Goal: Transaction & Acquisition: Purchase product/service

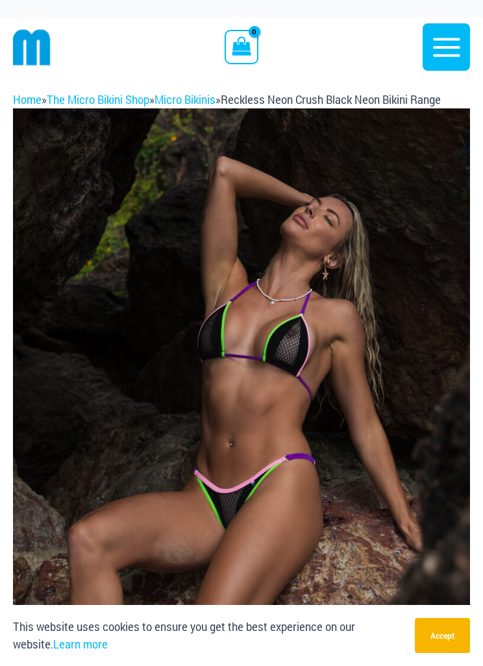
click at [351, 410] on img at bounding box center [241, 450] width 457 height 685
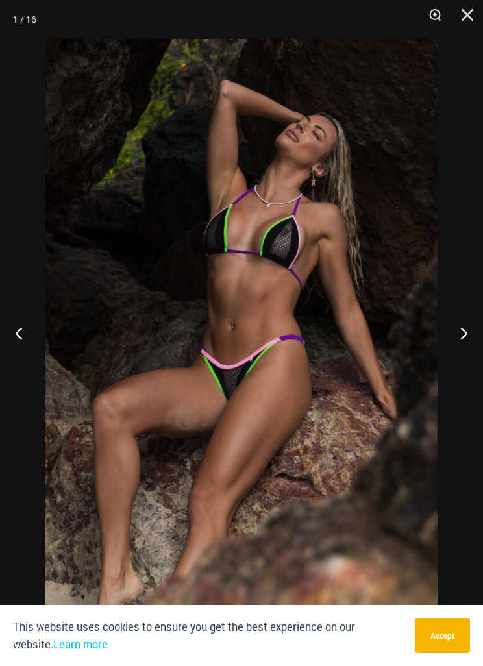
click at [3, 234] on div at bounding box center [241, 333] width 483 height 666
click at [472, 330] on button "Next" at bounding box center [458, 332] width 49 height 65
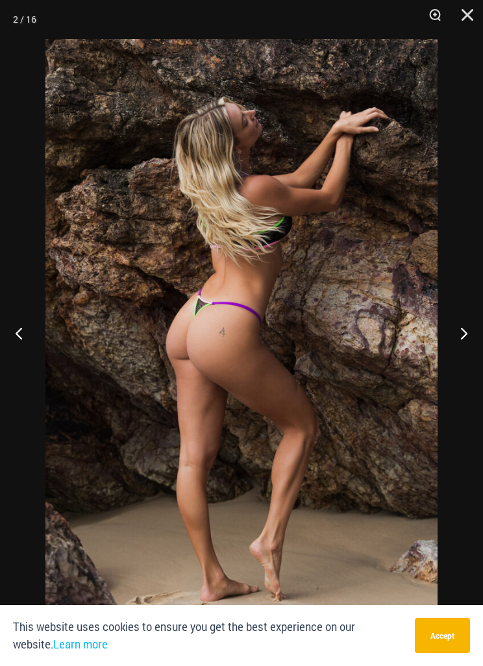
click at [468, 333] on button "Next" at bounding box center [458, 332] width 49 height 65
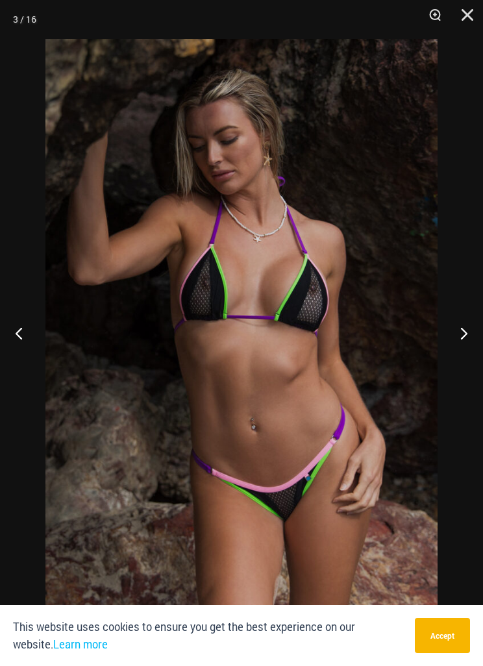
click at [459, 341] on button "Next" at bounding box center [458, 332] width 49 height 65
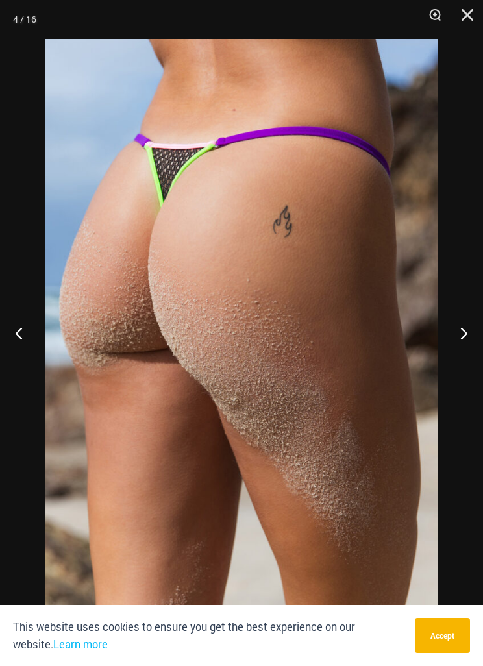
click at [464, 328] on button "Next" at bounding box center [458, 332] width 49 height 65
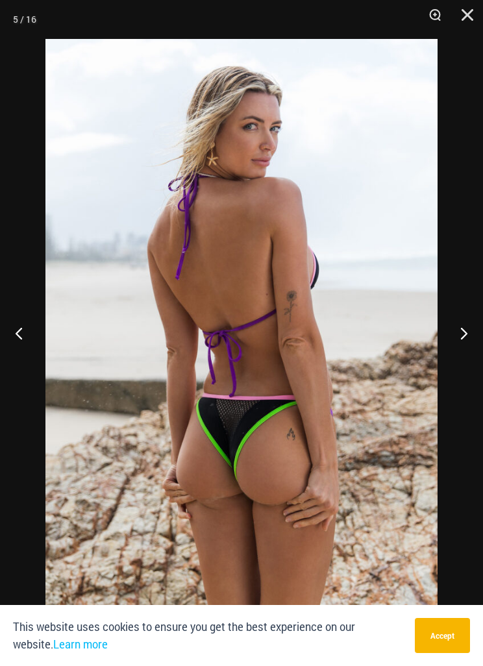
click at [25, 328] on button "Previous" at bounding box center [24, 332] width 49 height 65
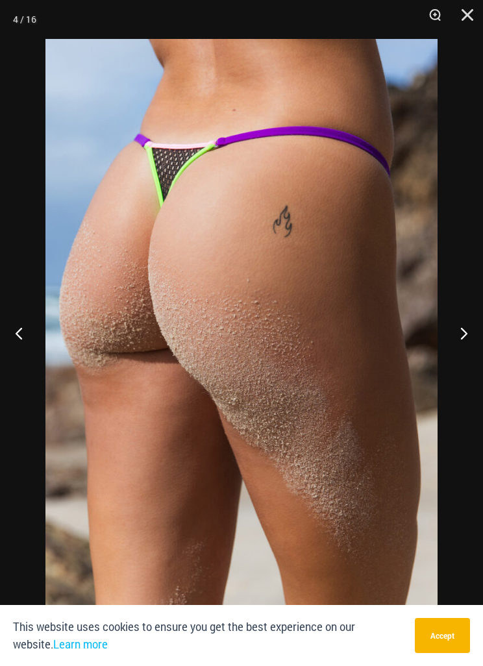
click at [459, 333] on button "Next" at bounding box center [458, 332] width 49 height 65
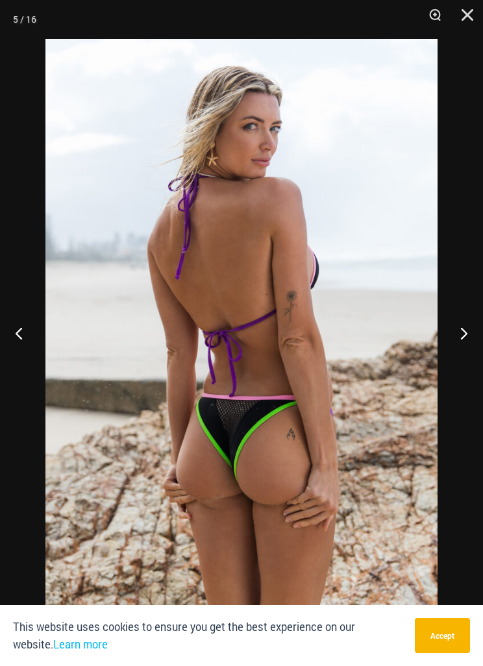
click at [469, 337] on button "Next" at bounding box center [458, 332] width 49 height 65
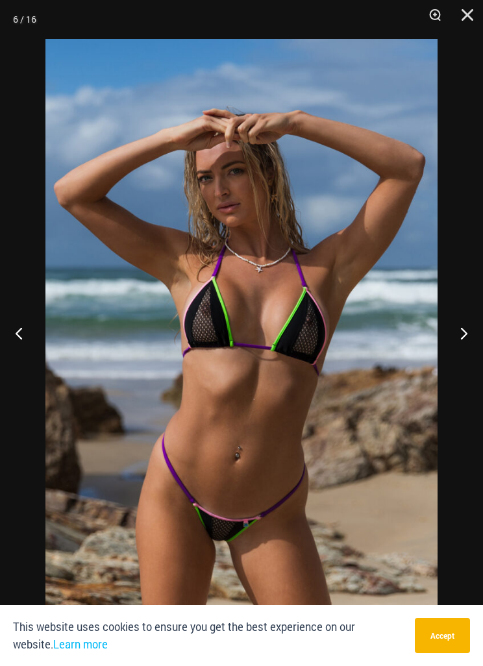
click at [463, 334] on button "Next" at bounding box center [458, 332] width 49 height 65
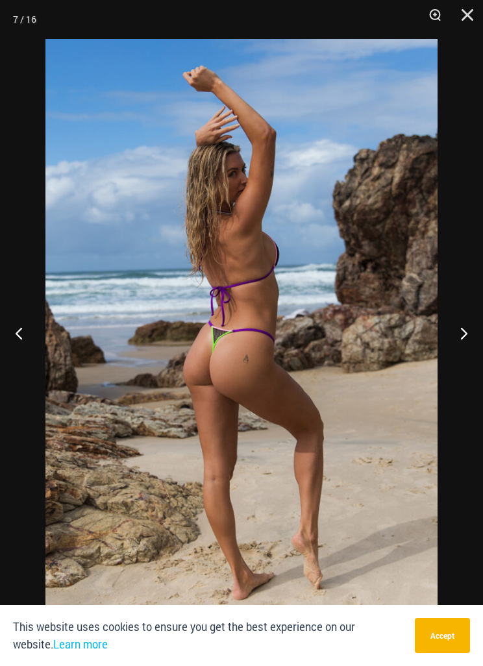
click at [460, 337] on button "Next" at bounding box center [458, 332] width 49 height 65
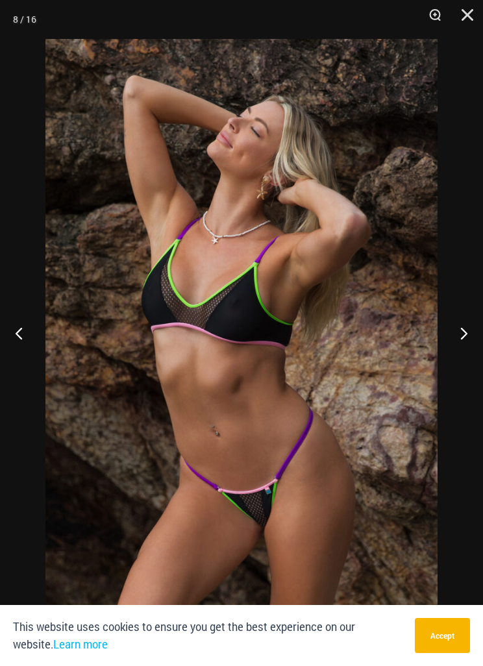
click at [464, 332] on button "Next" at bounding box center [458, 332] width 49 height 65
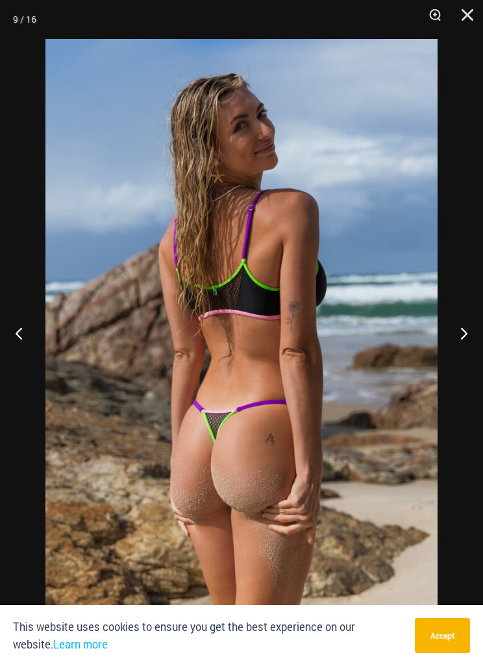
click at [459, 333] on button "Next" at bounding box center [458, 332] width 49 height 65
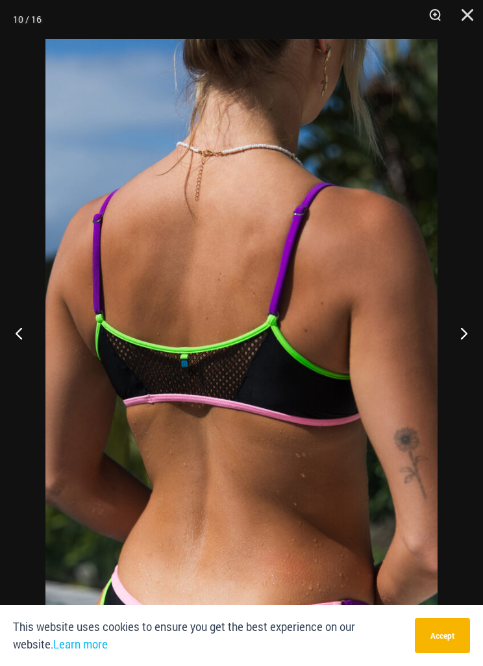
click at [465, 332] on button "Next" at bounding box center [458, 332] width 49 height 65
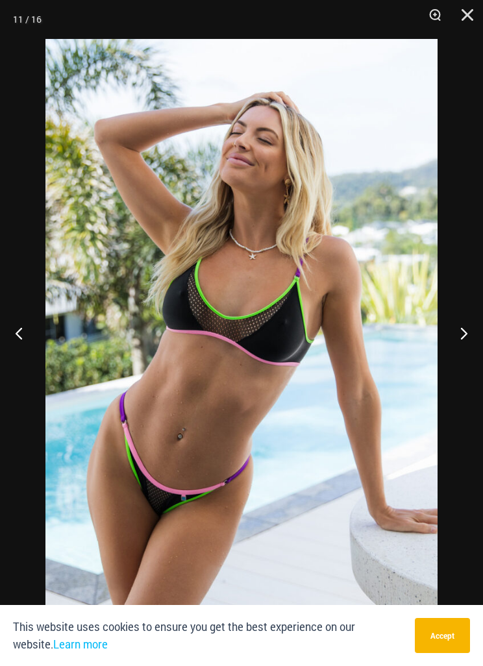
click at [465, 331] on button "Next" at bounding box center [458, 332] width 49 height 65
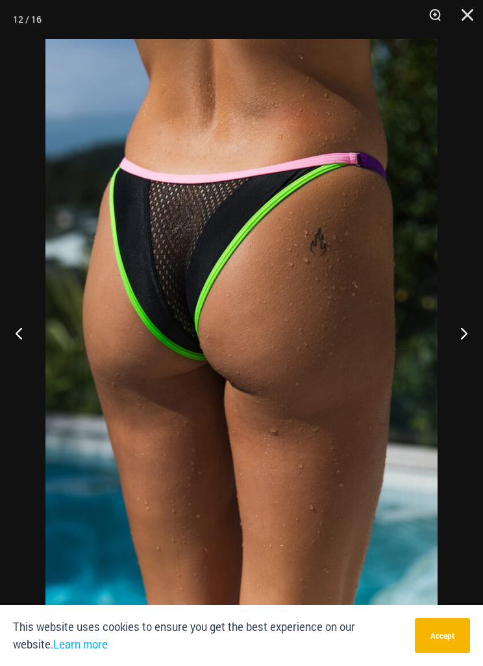
click at [462, 330] on button "Next" at bounding box center [458, 332] width 49 height 65
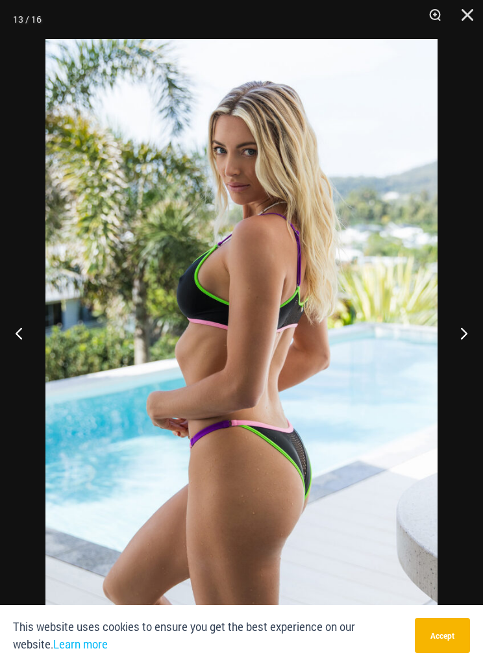
click at [459, 332] on button "Next" at bounding box center [458, 332] width 49 height 65
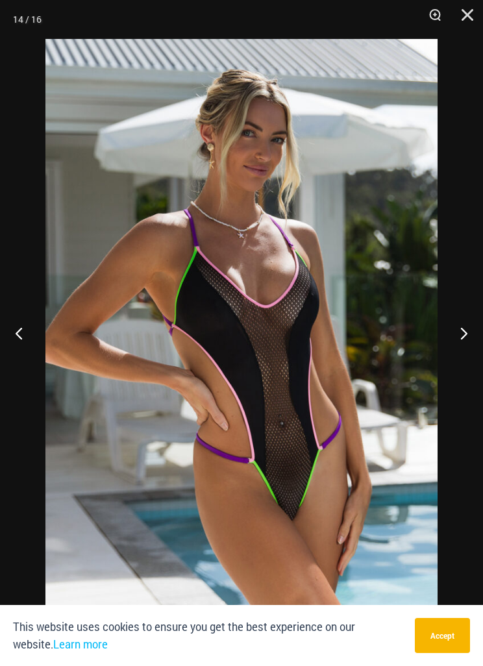
click at [457, 337] on button "Next" at bounding box center [458, 332] width 49 height 65
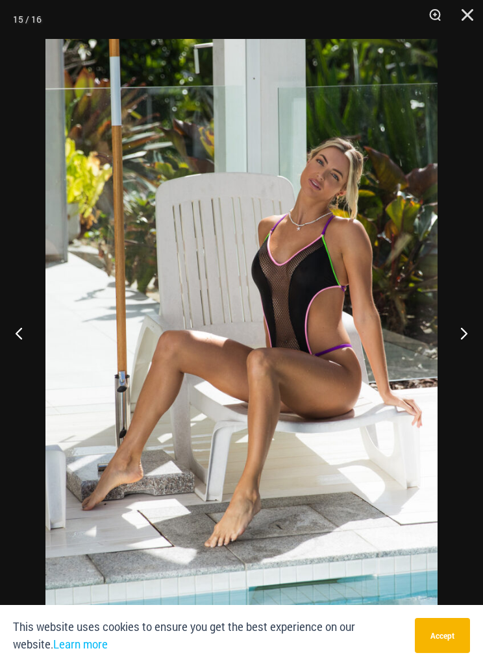
click at [457, 340] on button "Next" at bounding box center [458, 332] width 49 height 65
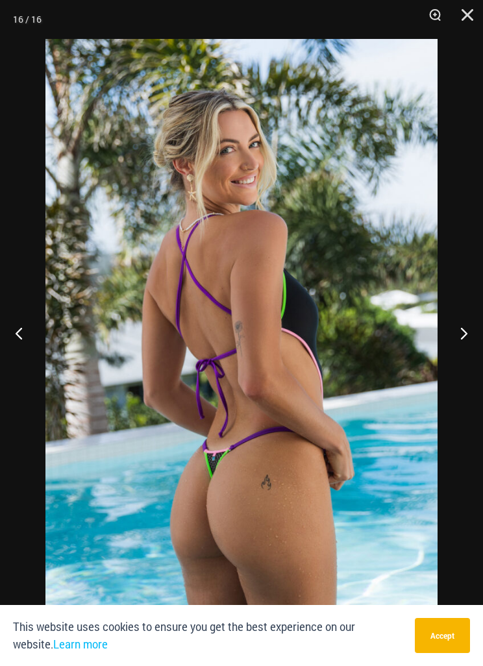
click at [459, 342] on button "Next" at bounding box center [458, 332] width 49 height 65
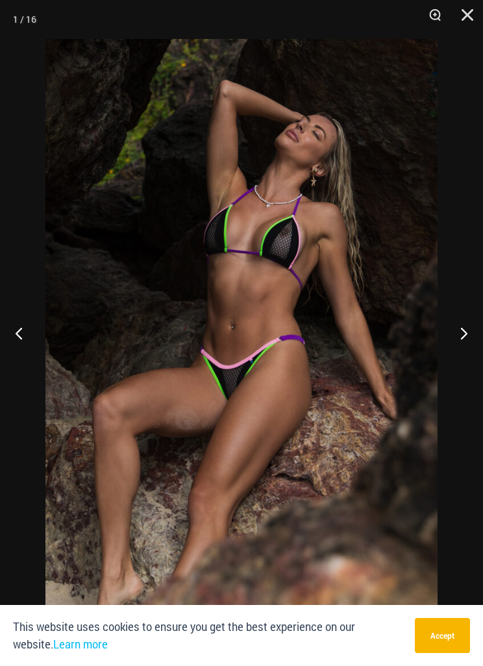
click at [457, 342] on button "Next" at bounding box center [458, 332] width 49 height 65
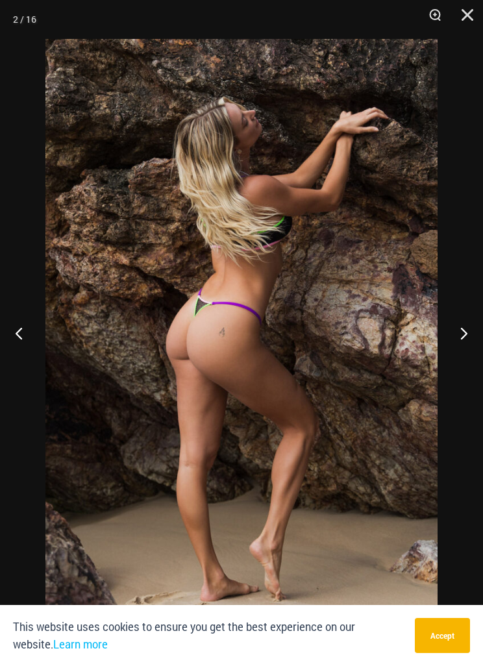
click at [464, 19] on button "Close" at bounding box center [462, 19] width 32 height 39
